Goal: Information Seeking & Learning: Learn about a topic

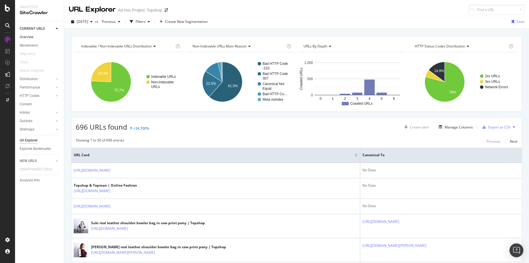
scroll to position [607, 0]
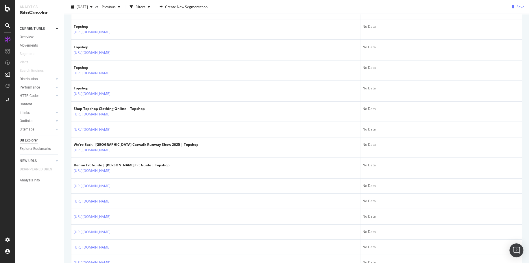
click at [4, 40] on div at bounding box center [7, 39] width 9 height 9
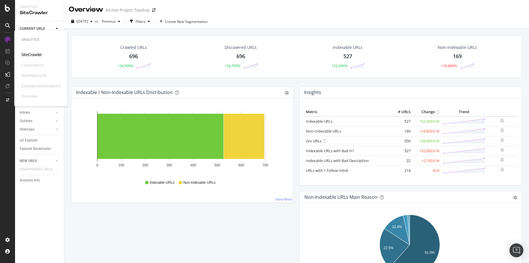
click at [26, 55] on div "SiteCrawler" at bounding box center [31, 55] width 21 height 6
click at [8, 10] on icon at bounding box center [7, 8] width 5 height 7
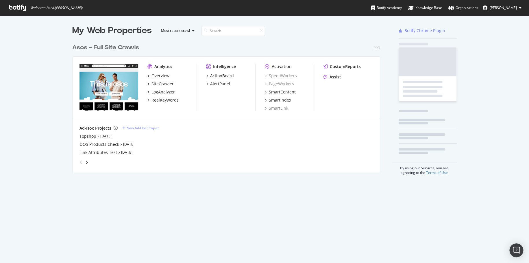
scroll to position [258, 520]
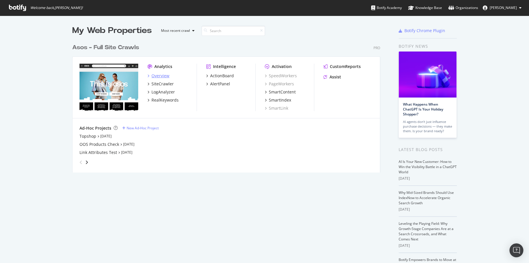
click at [155, 76] on div "Overview" at bounding box center [160, 76] width 18 height 6
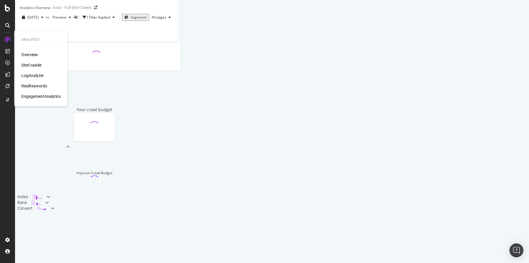
click at [33, 81] on div "Overview SiteCrawler LogAnalyzer RealKeywords EngagementAnalytics" at bounding box center [40, 75] width 39 height 47
click at [35, 86] on div "RealKeywords" at bounding box center [34, 86] width 26 height 6
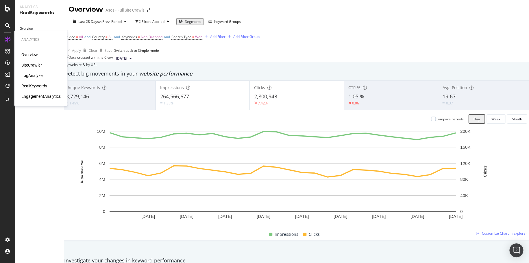
drag, startPoint x: 33, startPoint y: 63, endPoint x: 66, endPoint y: 74, distance: 34.5
click at [33, 63] on div "SiteCrawler" at bounding box center [31, 65] width 21 height 6
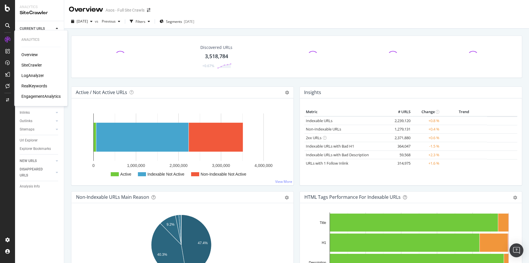
click at [34, 85] on div "RealKeywords" at bounding box center [34, 86] width 26 height 6
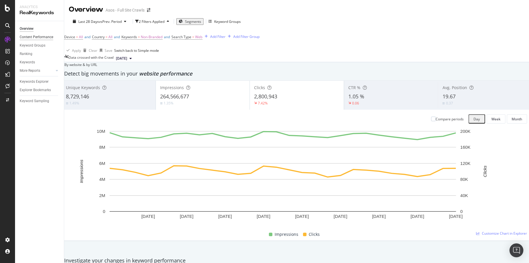
click at [36, 38] on div "Content Performance" at bounding box center [37, 37] width 34 height 6
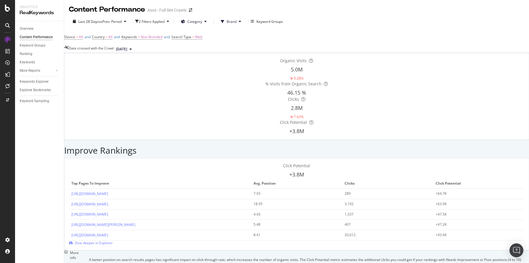
click at [38, 131] on div "Overview Content Performance Keyword Groups Ranking Keywords More Reports Count…" at bounding box center [39, 142] width 49 height 242
click at [37, 82] on div "Keywords Explorer" at bounding box center [34, 82] width 29 height 6
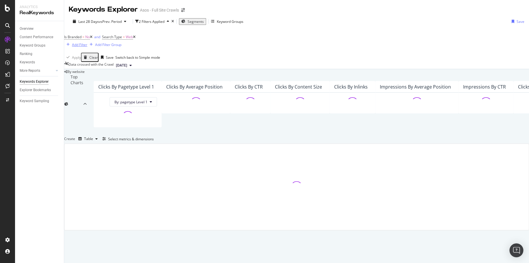
click at [87, 42] on div "Add Filter" at bounding box center [79, 44] width 15 height 5
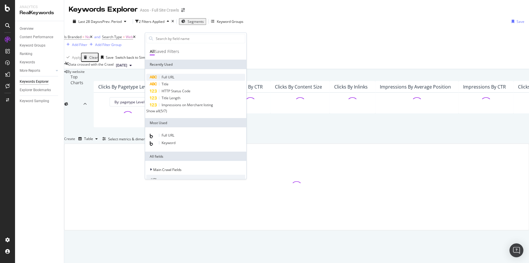
click at [201, 75] on div "Full URL" at bounding box center [195, 77] width 99 height 7
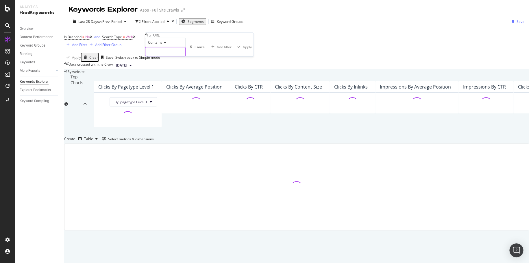
click at [177, 56] on input "text" at bounding box center [165, 51] width 40 height 9
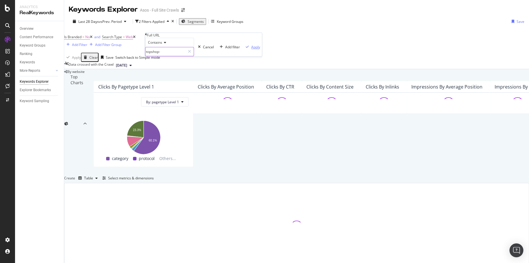
type input "topshop-"
click at [251, 49] on div "Apply" at bounding box center [255, 46] width 9 height 5
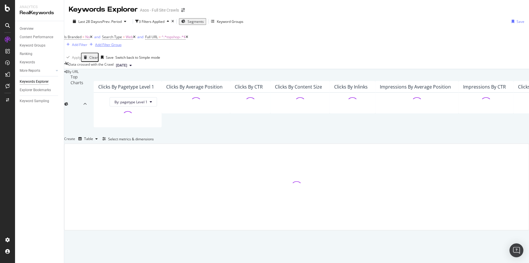
click at [121, 42] on div "Add Filter Group" at bounding box center [108, 44] width 26 height 5
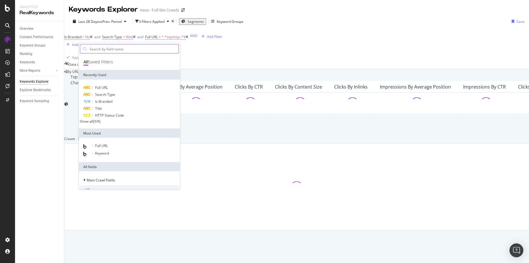
click at [133, 50] on input "text" at bounding box center [134, 48] width 90 height 9
click at [128, 88] on div "Full URL" at bounding box center [129, 87] width 99 height 7
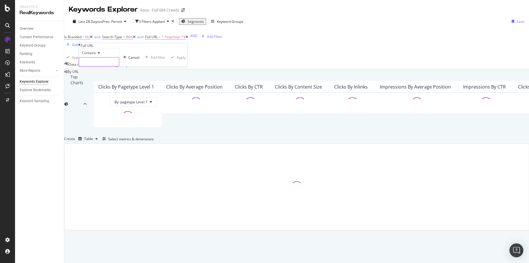
click at [115, 66] on input "text" at bounding box center [99, 61] width 40 height 9
type input "topshop"
click at [185, 60] on div "Apply" at bounding box center [189, 57] width 9 height 5
click at [207, 47] on div "Add Filter" at bounding box center [214, 44] width 15 height 5
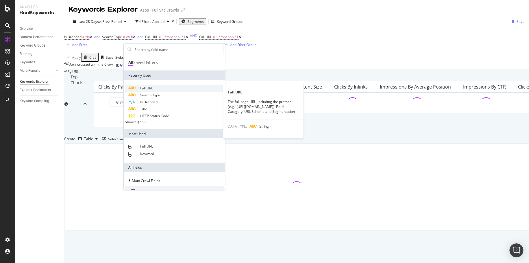
click at [160, 89] on div "Full URL" at bounding box center [174, 88] width 99 height 7
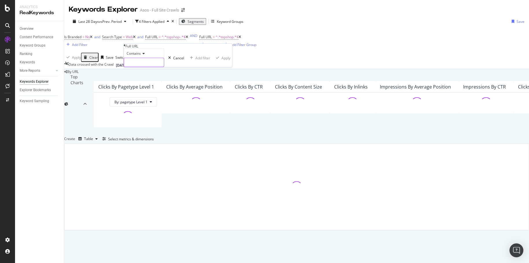
drag, startPoint x: 151, startPoint y: 69, endPoint x: 150, endPoint y: 73, distance: 3.9
click at [151, 67] on input "text" at bounding box center [144, 62] width 40 height 9
click at [150, 67] on input "text" at bounding box center [144, 62] width 40 height 9
type input "topman-"
click at [194, 67] on div "Contains topman- Cancel Add filter Apply" at bounding box center [182, 58] width 117 height 18
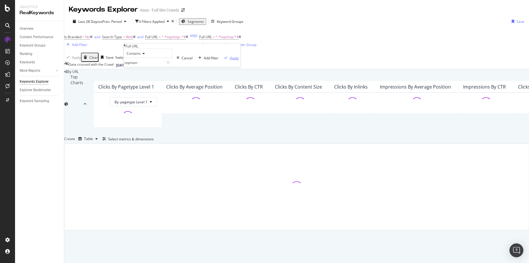
click at [230, 60] on div "Apply" at bounding box center [234, 57] width 9 height 5
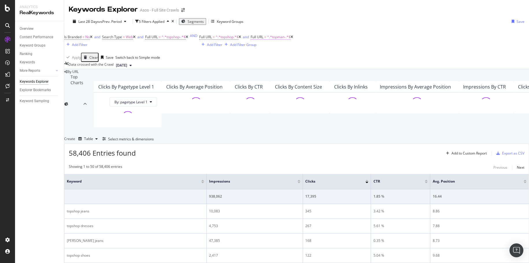
click at [267, 39] on span "^.*topman-.*$" at bounding box center [278, 36] width 23 height 5
click at [239, 59] on div "Apply" at bounding box center [243, 56] width 9 height 5
click at [243, 39] on div "and" at bounding box center [246, 36] width 6 height 5
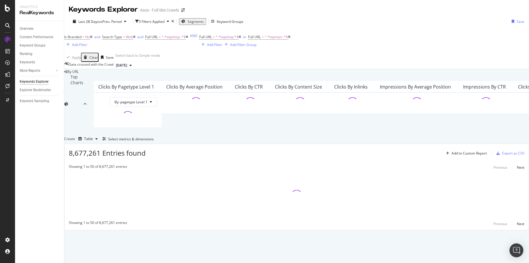
click at [188, 39] on icon at bounding box center [186, 36] width 3 height 3
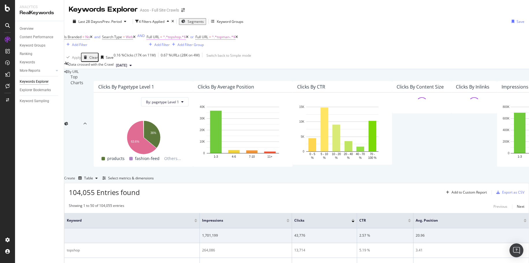
click at [163, 39] on span "^.*topshop.*$" at bounding box center [174, 36] width 23 height 5
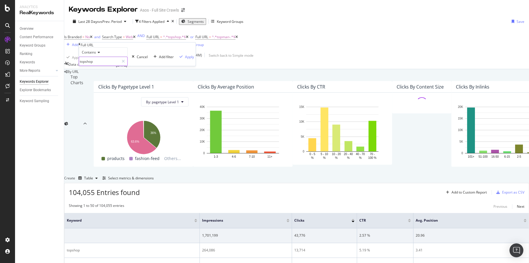
click at [119, 66] on input "topshop" at bounding box center [99, 61] width 40 height 9
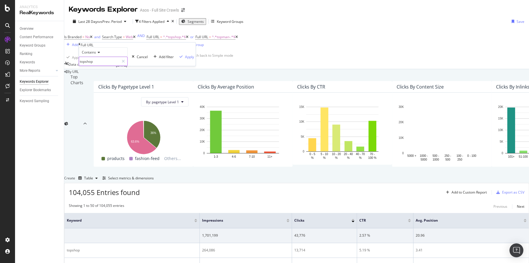
click at [118, 66] on input "topshop" at bounding box center [99, 61] width 40 height 9
type input "topshop-"
click at [185, 59] on div "Apply" at bounding box center [189, 56] width 9 height 5
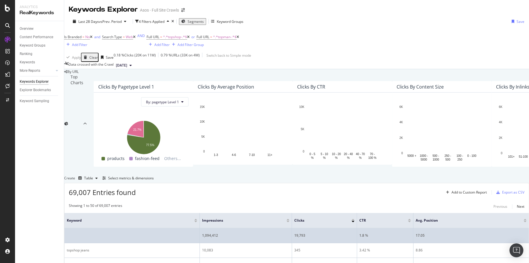
scroll to position [87, 0]
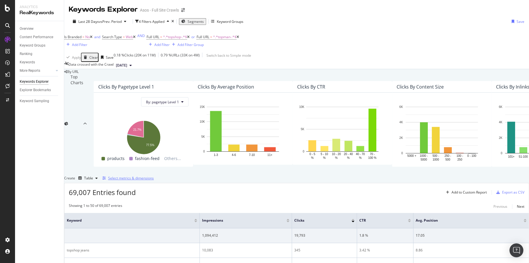
click at [154, 175] on div "Select metrics & dimensions" at bounding box center [131, 177] width 46 height 5
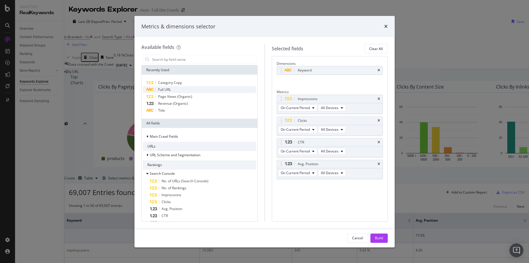
click at [189, 89] on div "Full URL" at bounding box center [199, 89] width 113 height 7
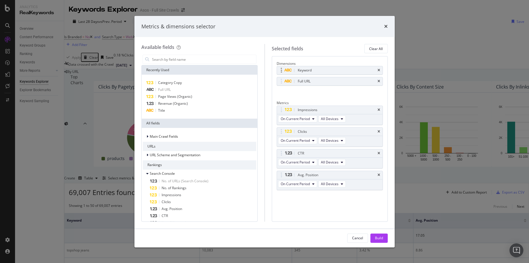
click at [378, 69] on div "Keyword" at bounding box center [330, 70] width 106 height 8
click at [380, 71] on icon "times" at bounding box center [378, 69] width 3 height 3
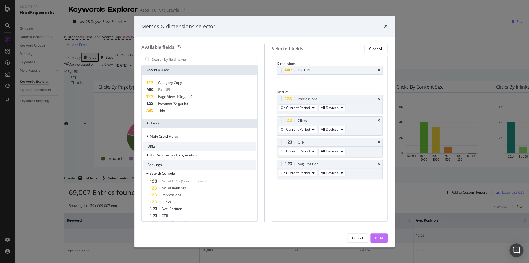
click at [380, 236] on div "Build" at bounding box center [379, 237] width 8 height 5
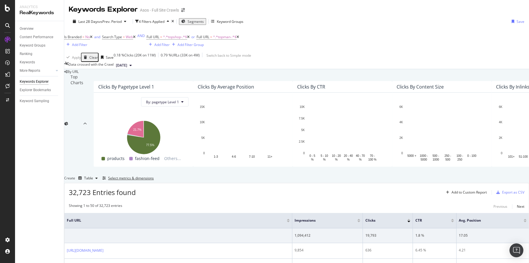
scroll to position [133, 0]
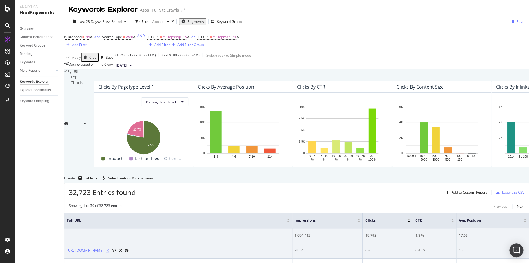
click at [109, 248] on icon at bounding box center [107, 249] width 3 height 3
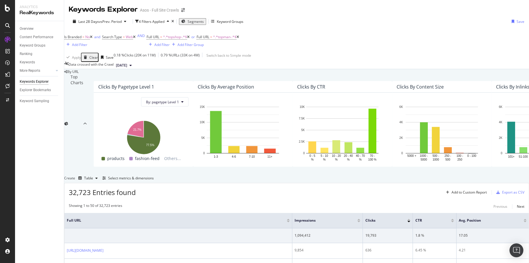
scroll to position [47, 0]
click at [87, 42] on div "Add Filter" at bounding box center [79, 44] width 15 height 5
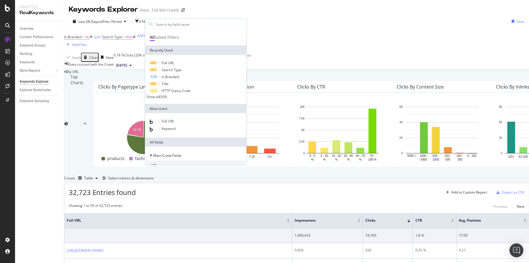
click at [197, 19] on span "Segments" at bounding box center [196, 21] width 16 height 5
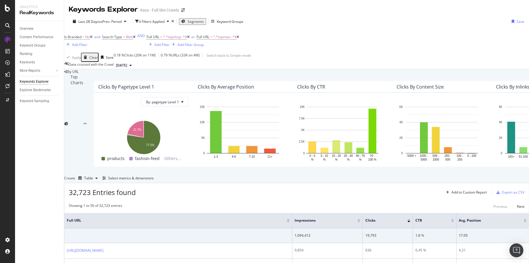
click at [198, 19] on div "Segments" at bounding box center [192, 21] width 23 height 5
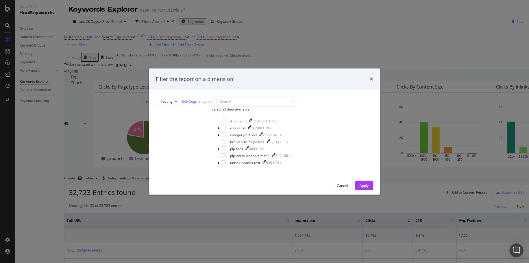
click at [220, 81] on div "Filter the report on a dimension" at bounding box center [264, 78] width 231 height 21
click at [172, 99] on span "Testing" at bounding box center [167, 101] width 12 height 5
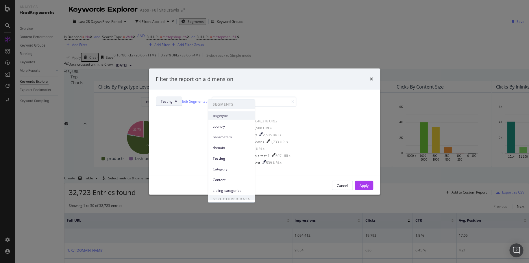
click at [234, 115] on span "pagetype" at bounding box center [231, 115] width 37 height 5
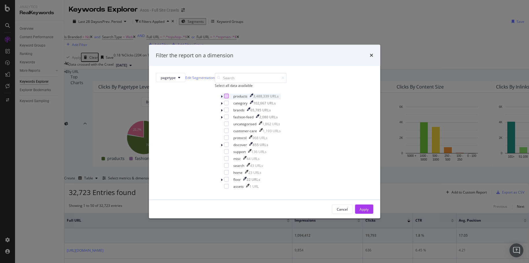
click at [224, 98] on div "modal" at bounding box center [226, 96] width 5 height 5
click at [359, 211] on div "Apply" at bounding box center [363, 208] width 9 height 5
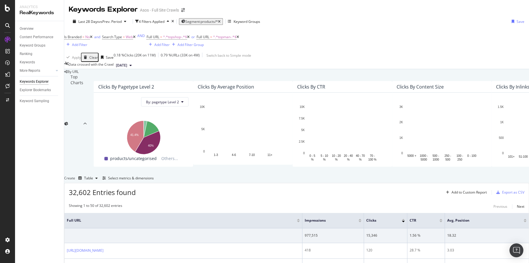
scroll to position [133, 0]
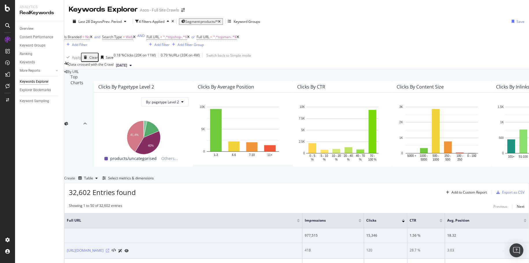
click at [109, 248] on icon at bounding box center [107, 249] width 3 height 3
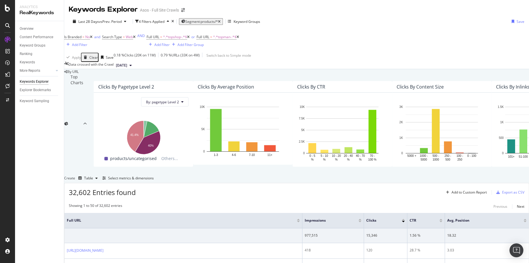
click at [361, 220] on div at bounding box center [359, 220] width 3 height 1
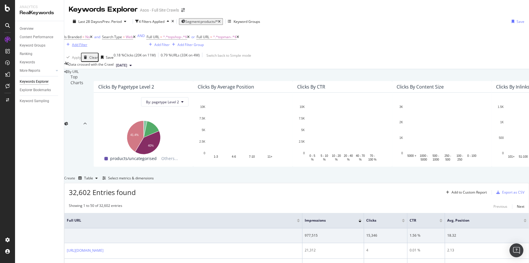
scroll to position [133, 0]
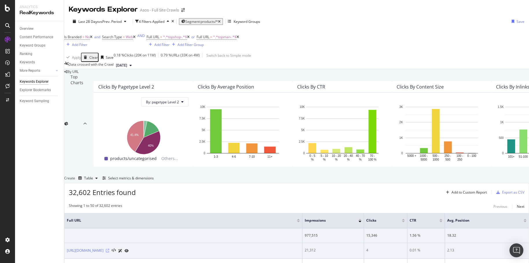
click at [109, 248] on icon at bounding box center [107, 249] width 3 height 3
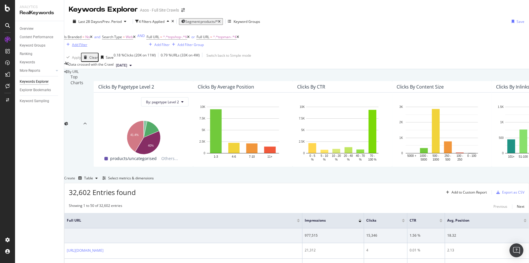
scroll to position [18, 0]
click at [87, 42] on div "Add Filter" at bounding box center [79, 44] width 15 height 5
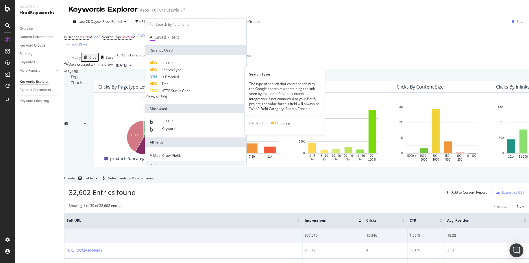
click at [188, 59] on div "Full URL Search Type Search Type The type of search that corresponds with the G…" at bounding box center [195, 79] width 101 height 49
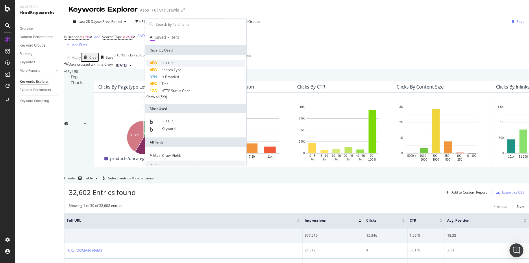
click at [181, 62] on div "Full URL" at bounding box center [195, 63] width 99 height 7
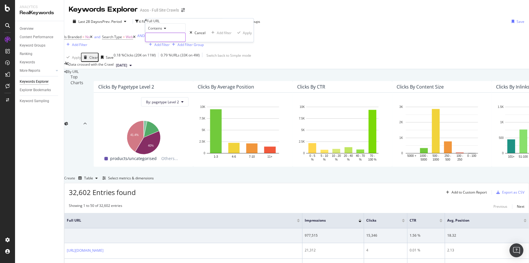
click at [176, 42] on input "text" at bounding box center [165, 37] width 40 height 9
type input "freelisting=yes"
click at [251, 35] on div "Apply" at bounding box center [255, 32] width 9 height 5
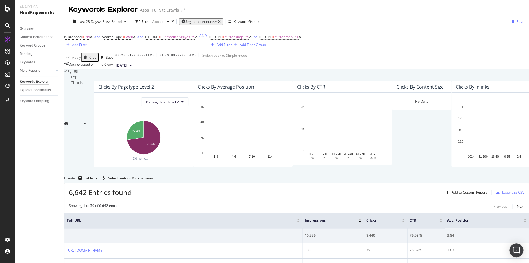
scroll to position [105, 0]
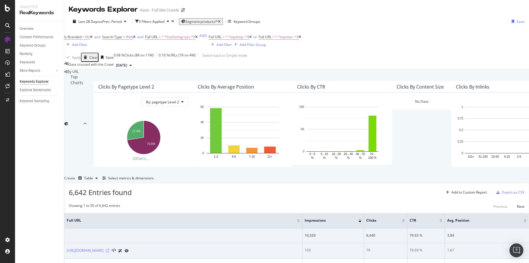
click at [109, 248] on icon at bounding box center [107, 249] width 3 height 3
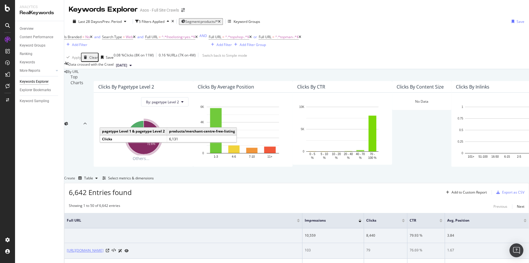
scroll to position [81, 0]
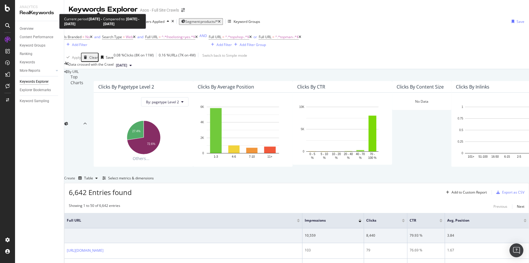
click at [112, 19] on div "Last 28 Days vs Prev. Period" at bounding box center [99, 21] width 58 height 5
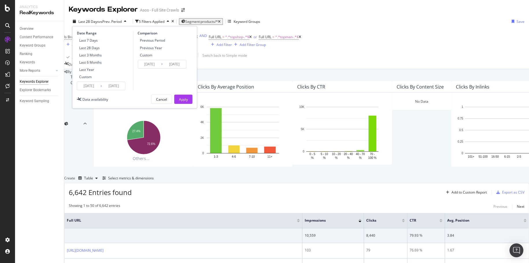
click at [94, 38] on div "Last 7 Days" at bounding box center [88, 40] width 18 height 5
type input "[DATE]"
click at [185, 97] on div "Apply" at bounding box center [183, 99] width 9 height 5
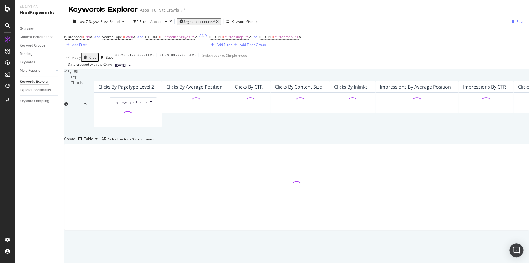
scroll to position [76, 0]
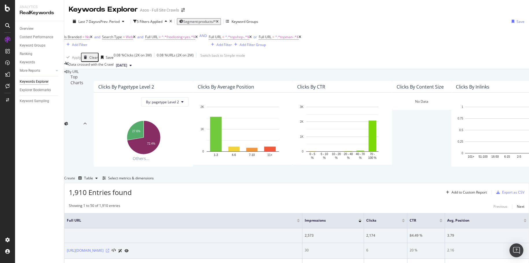
click at [109, 248] on icon at bounding box center [107, 249] width 3 height 3
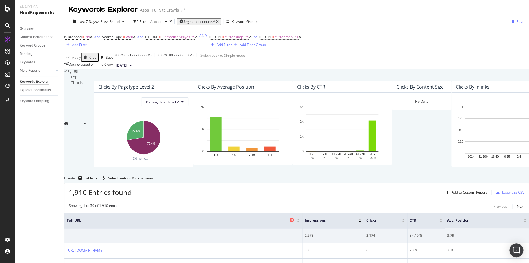
scroll to position [161, 0]
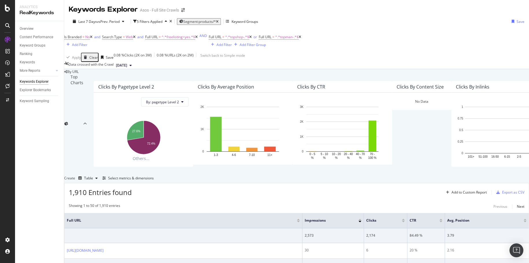
click at [285, 262] on div "[URL][DOMAIN_NAME]" at bounding box center [183, 266] width 233 height 6
click at [109, 262] on icon at bounding box center [107, 265] width 3 height 3
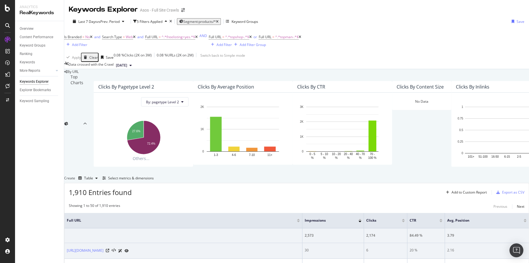
scroll to position [198, 0]
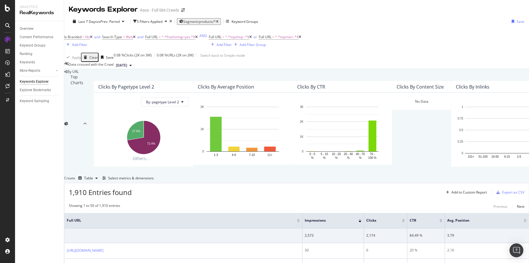
click at [523, 218] on div at bounding box center [524, 218] width 3 height 1
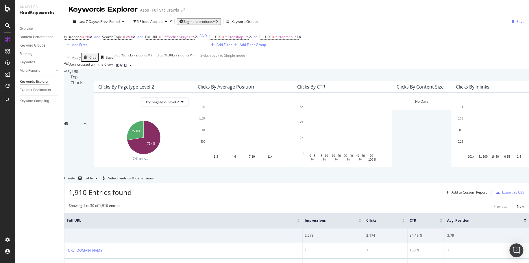
scroll to position [198, 0]
